Goal: Information Seeking & Learning: Check status

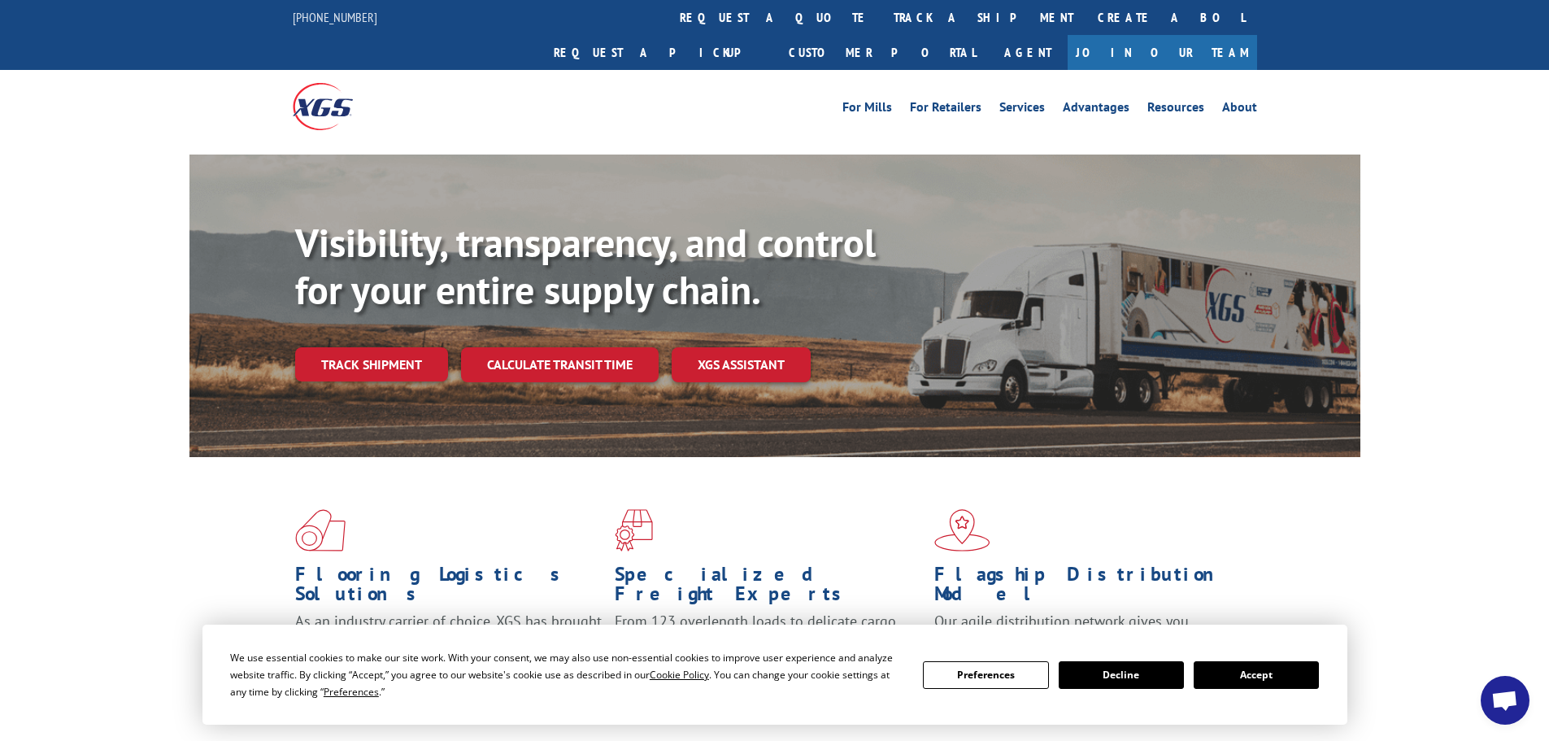
click at [1275, 677] on button "Accept" at bounding box center [1255, 675] width 125 height 28
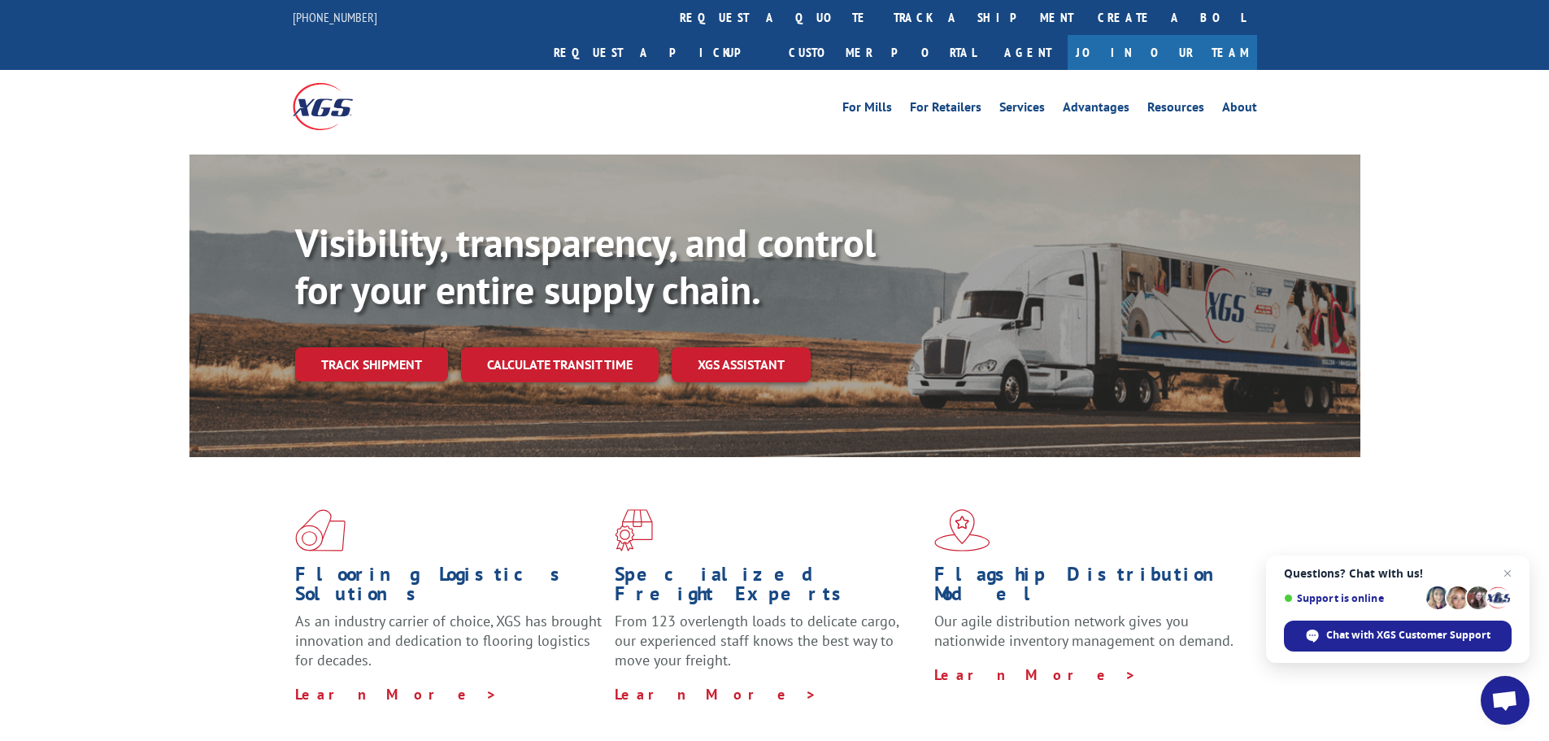
click at [881, 26] on link "track a shipment" at bounding box center [983, 17] width 204 height 35
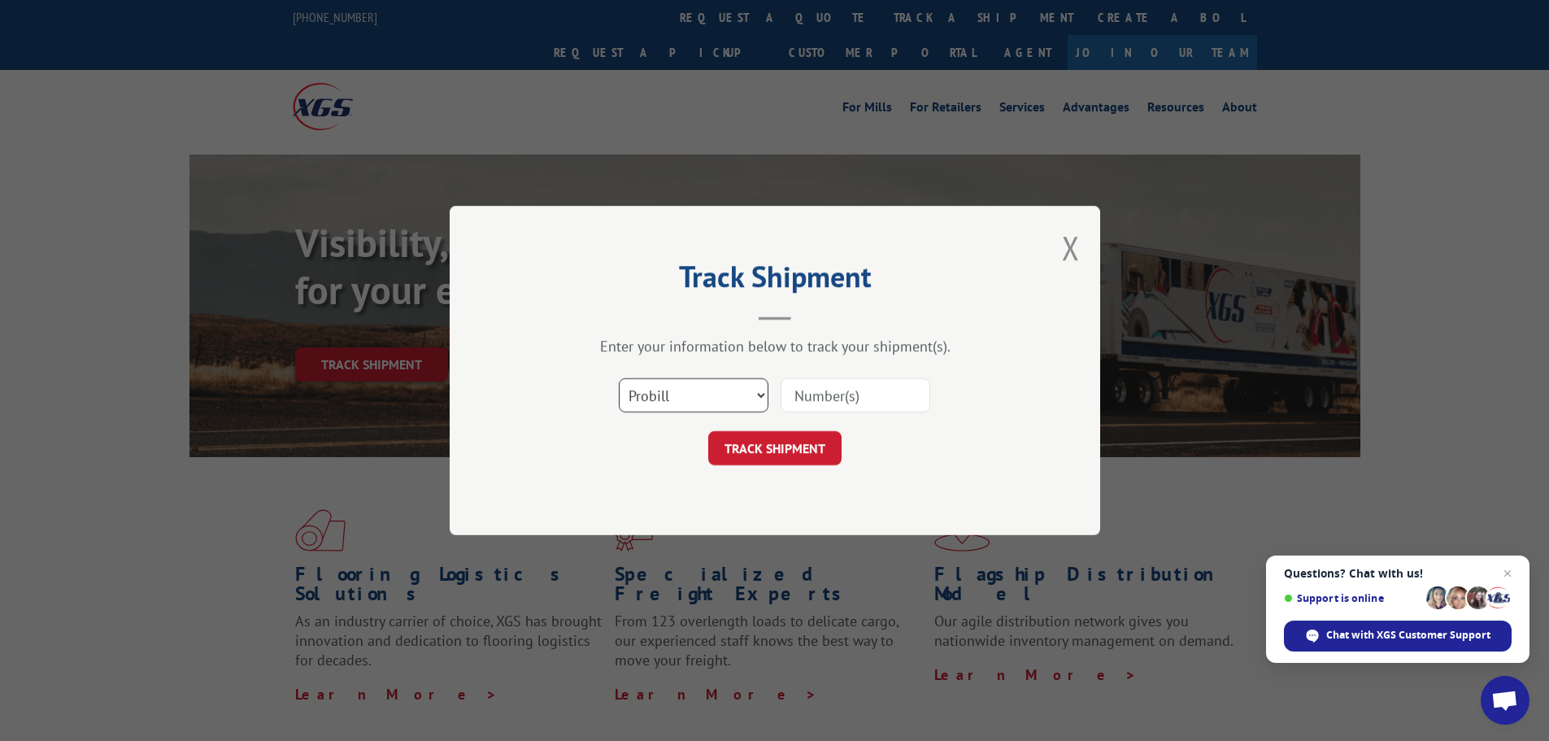
click at [724, 389] on select "Select category... Probill BOL PO" at bounding box center [694, 395] width 150 height 34
select select "po"
click at [619, 378] on select "Select category... Probill BOL PO" at bounding box center [694, 395] width 150 height 34
click at [797, 390] on input at bounding box center [855, 395] width 150 height 34
paste input "17522809"
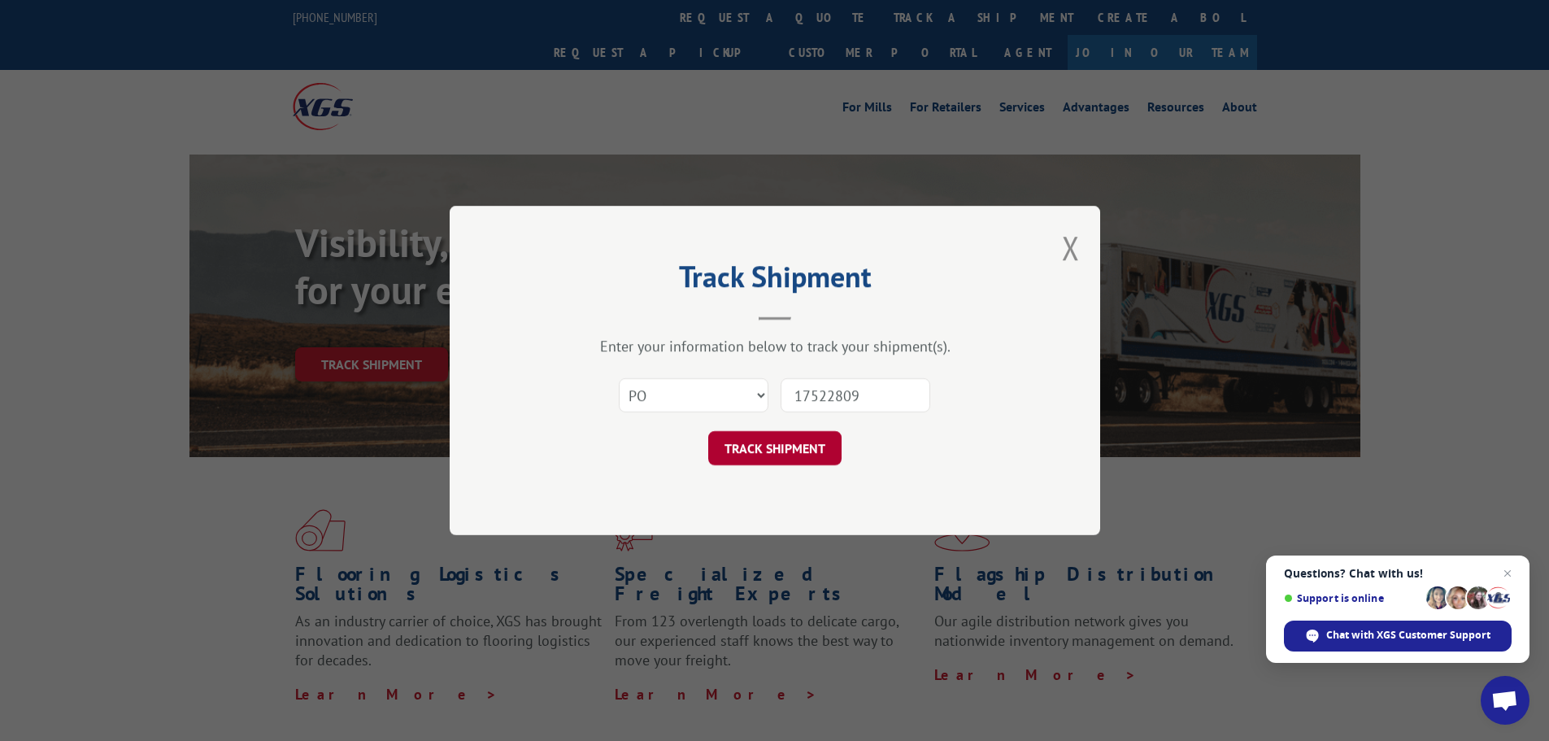
type input "17522809"
click at [772, 458] on button "TRACK SHIPMENT" at bounding box center [774, 448] width 133 height 34
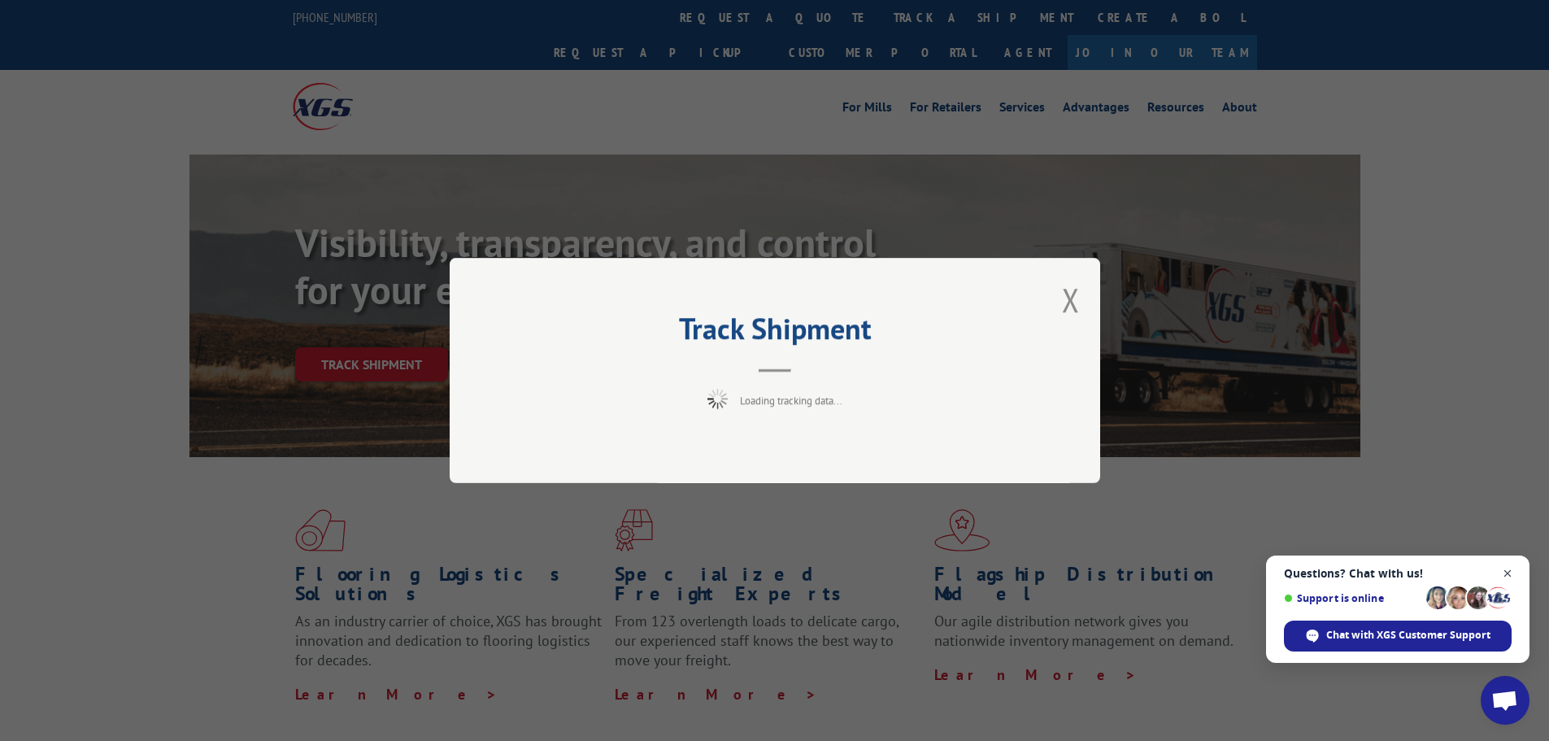
click at [1508, 563] on span "Close chat" at bounding box center [1507, 573] width 20 height 20
